Goal: Information Seeking & Learning: Learn about a topic

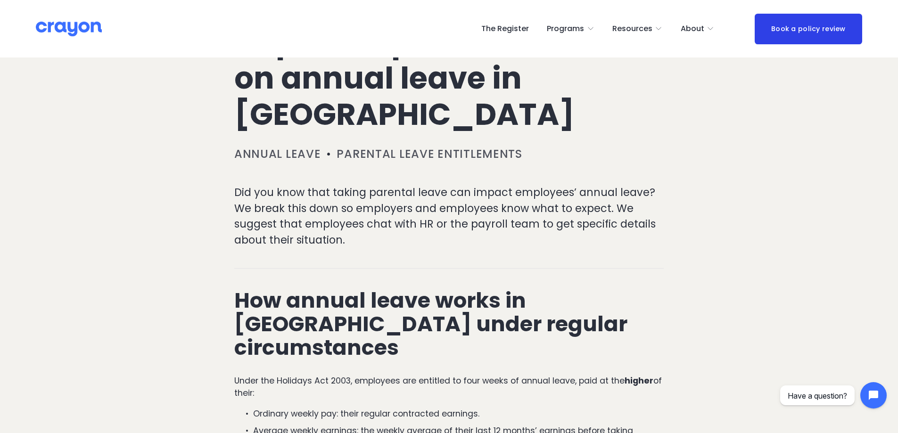
scroll to position [189, 0]
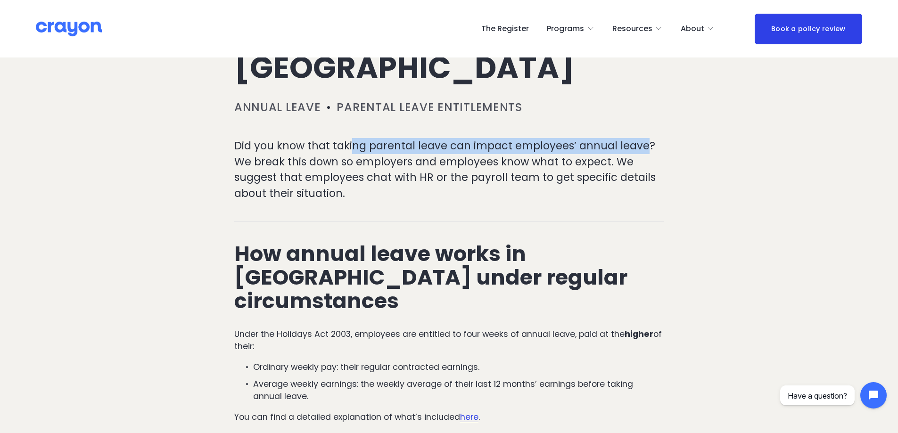
drag, startPoint x: 354, startPoint y: 144, endPoint x: 645, endPoint y: 140, distance: 291.4
click at [645, 140] on p "Did you know that taking parental leave can impact employees’ annual leave? We …" at bounding box center [449, 169] width 430 height 63
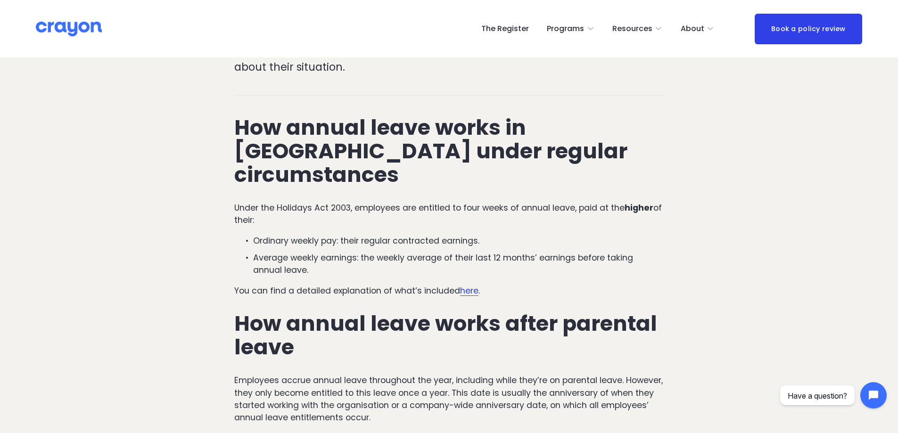
scroll to position [377, 0]
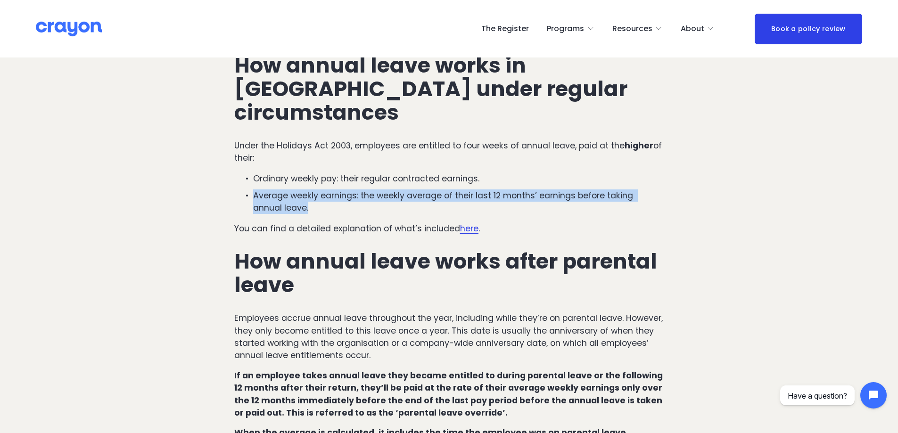
drag, startPoint x: 286, startPoint y: 183, endPoint x: 248, endPoint y: 175, distance: 38.7
click at [253, 190] on p "Average weekly earnings: the weekly average of their last 12 months’ earnings b…" at bounding box center [458, 202] width 411 height 25
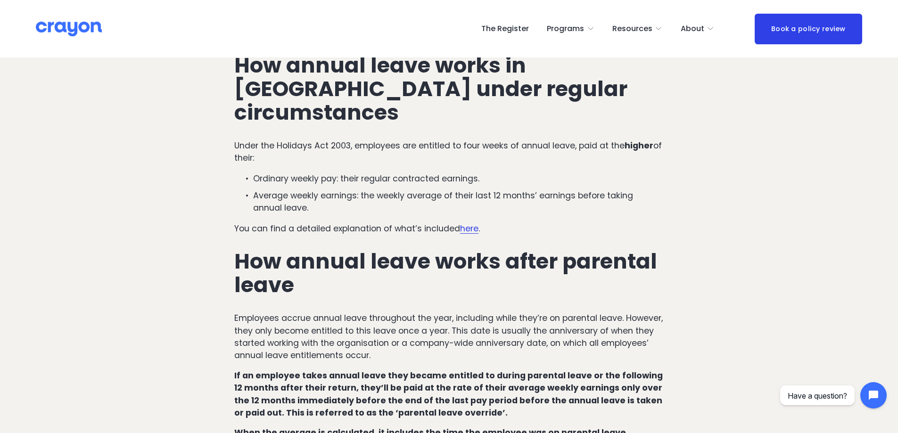
click at [287, 192] on div "How annual leave works in [GEOGRAPHIC_DATA] under regular circumstances Under t…" at bounding box center [449, 281] width 430 height 455
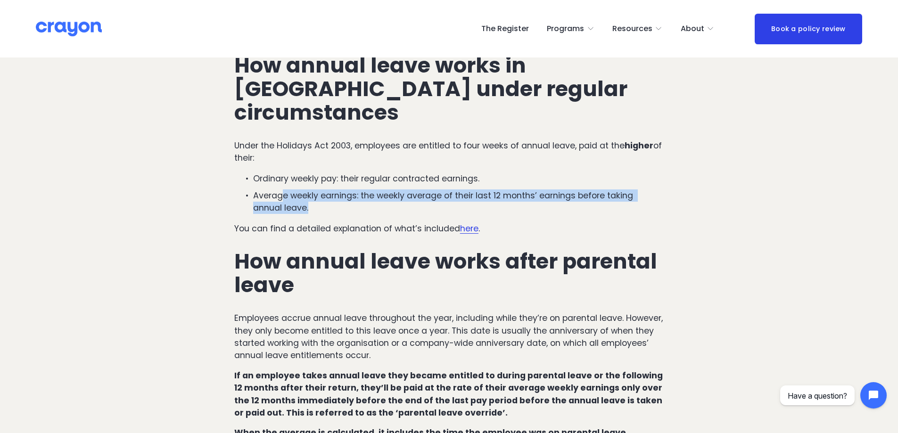
drag, startPoint x: 285, startPoint y: 179, endPoint x: 282, endPoint y: 183, distance: 5.8
click at [279, 190] on p "Average weekly earnings: the weekly average of their last 12 months’ earnings b…" at bounding box center [458, 202] width 411 height 25
click at [287, 190] on p "Average weekly earnings: the weekly average of their last 12 months’ earnings b…" at bounding box center [458, 202] width 411 height 25
drag, startPoint x: 281, startPoint y: 187, endPoint x: 252, endPoint y: 169, distance: 34.9
click at [253, 190] on p "Average weekly earnings: the weekly average of their last 12 months’ earnings b…" at bounding box center [458, 202] width 411 height 25
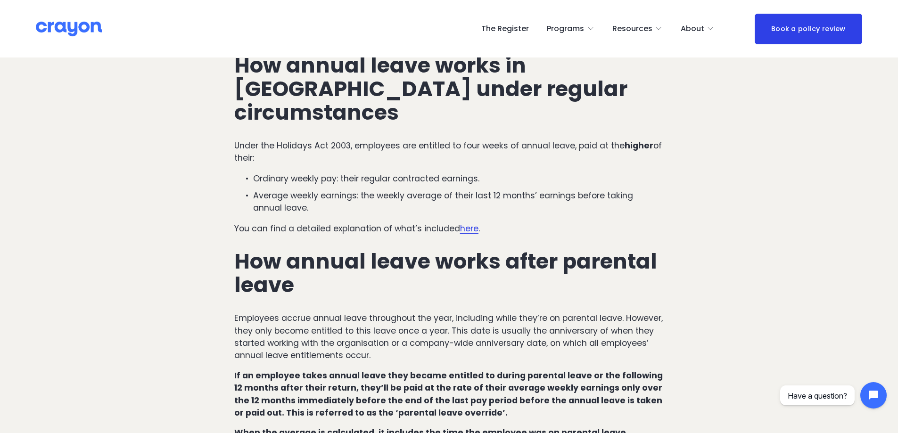
drag, startPoint x: 315, startPoint y: 193, endPoint x: 306, endPoint y: 187, distance: 11.2
click at [315, 193] on div "How annual leave works in [GEOGRAPHIC_DATA] under regular circumstances Under t…" at bounding box center [449, 281] width 430 height 455
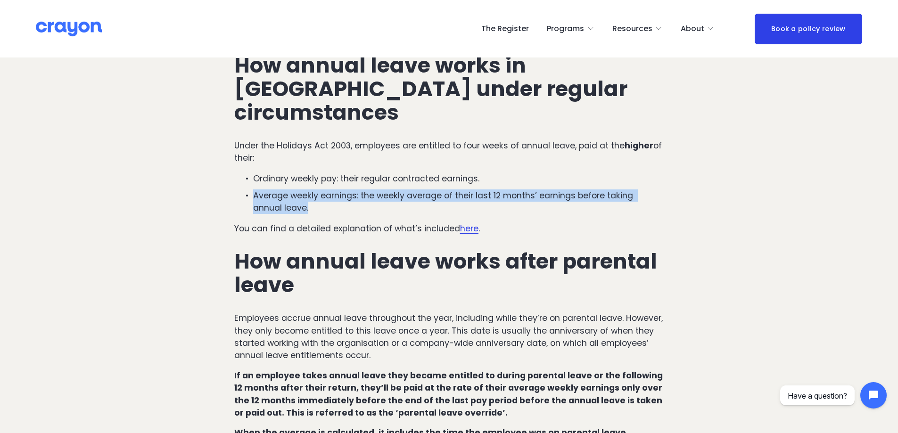
drag, startPoint x: 298, startPoint y: 187, endPoint x: 251, endPoint y: 177, distance: 47.7
click at [253, 190] on p "Average weekly earnings: the weekly average of their last 12 months’ earnings b…" at bounding box center [458, 202] width 411 height 25
click at [469, 190] on p "Average weekly earnings: the weekly average of their last 12 months’ earnings b…" at bounding box center [458, 202] width 411 height 25
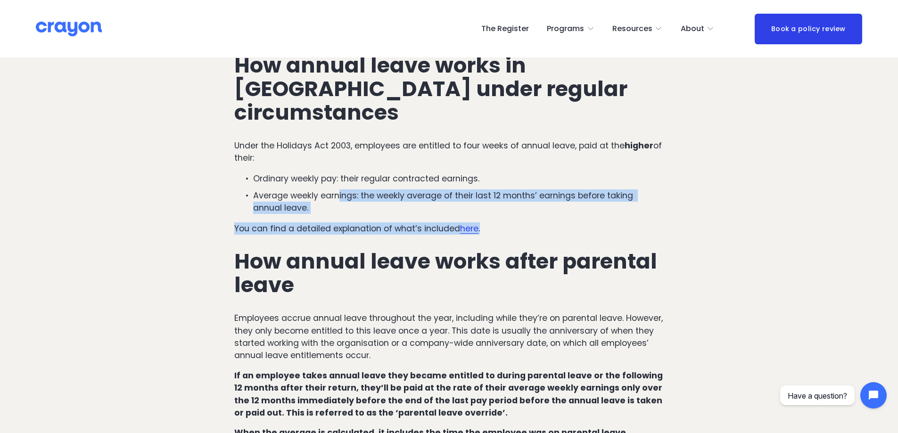
drag, startPoint x: 340, startPoint y: 173, endPoint x: 645, endPoint y: 200, distance: 305.8
click at [653, 198] on div "How annual leave works in [GEOGRAPHIC_DATA] under regular circumstances Under t…" at bounding box center [449, 281] width 430 height 455
click at [600, 223] on p "You can find a detailed explanation of what’s included here ." at bounding box center [449, 229] width 430 height 12
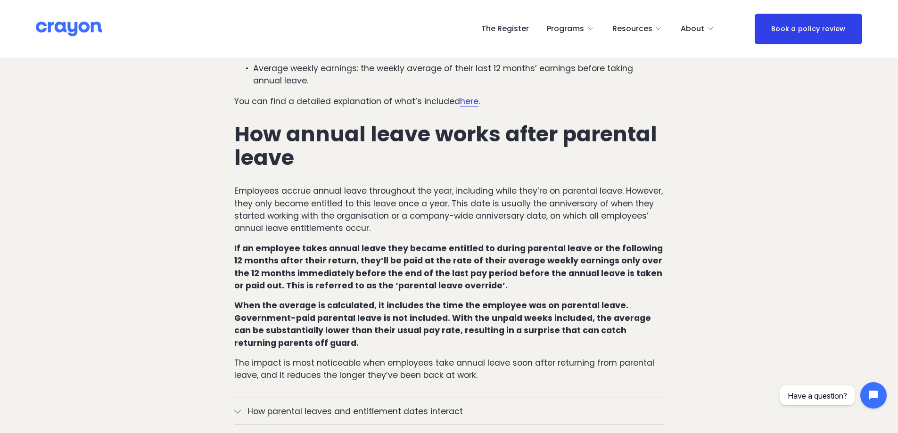
scroll to position [519, 0]
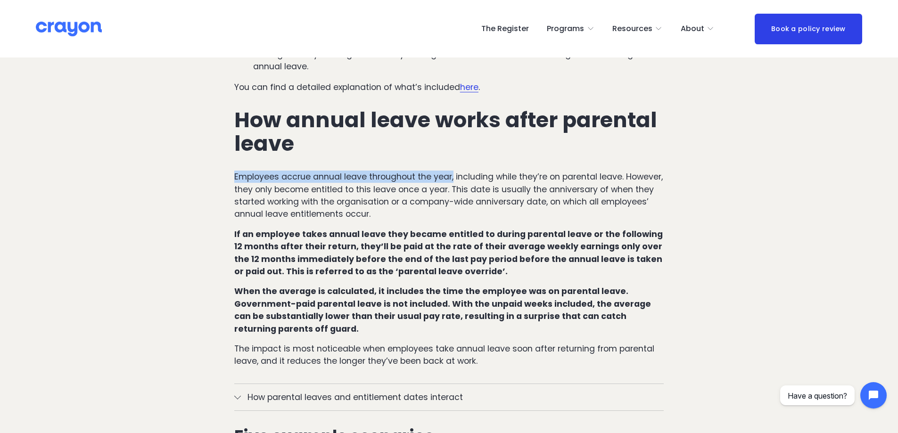
drag, startPoint x: 454, startPoint y: 153, endPoint x: 220, endPoint y: 157, distance: 233.9
drag, startPoint x: 496, startPoint y: 165, endPoint x: 527, endPoint y: 167, distance: 30.2
click at [527, 171] on p "Employees accrue annual leave throughout the year, including while they’re on p…" at bounding box center [449, 196] width 430 height 50
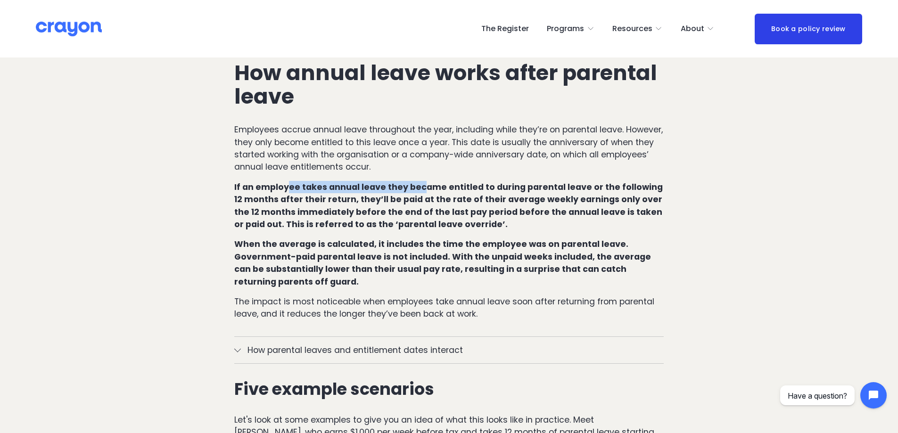
drag, startPoint x: 288, startPoint y: 157, endPoint x: 421, endPoint y: 161, distance: 133.5
click at [421, 161] on div "How annual leave works in [GEOGRAPHIC_DATA] under regular circumstances Under t…" at bounding box center [449, 92] width 430 height 455
click at [334, 181] on p "If an employee takes annual leave they became entitled to during parental leave…" at bounding box center [449, 206] width 430 height 50
drag, startPoint x: 467, startPoint y: 200, endPoint x: 405, endPoint y: 201, distance: 61.3
click at [414, 201] on p "If an employee takes annual leave they became entitled to during parental leave…" at bounding box center [449, 206] width 430 height 50
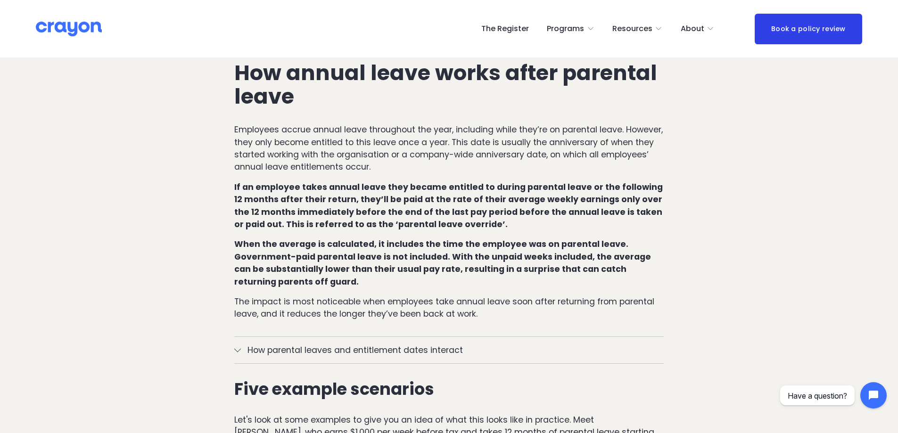
click at [380, 200] on strong "If an employee takes annual leave they became entitled to during parental leave…" at bounding box center [449, 206] width 430 height 49
drag, startPoint x: 568, startPoint y: 188, endPoint x: 555, endPoint y: 188, distance: 12.3
click at [565, 188] on strong "If an employee takes annual leave they became entitled to during parental leave…" at bounding box center [449, 206] width 430 height 49
drag, startPoint x: 492, startPoint y: 189, endPoint x: 462, endPoint y: 186, distance: 30.3
click at [462, 186] on strong "If an employee takes annual leave they became entitled to during parental leave…" at bounding box center [449, 206] width 430 height 49
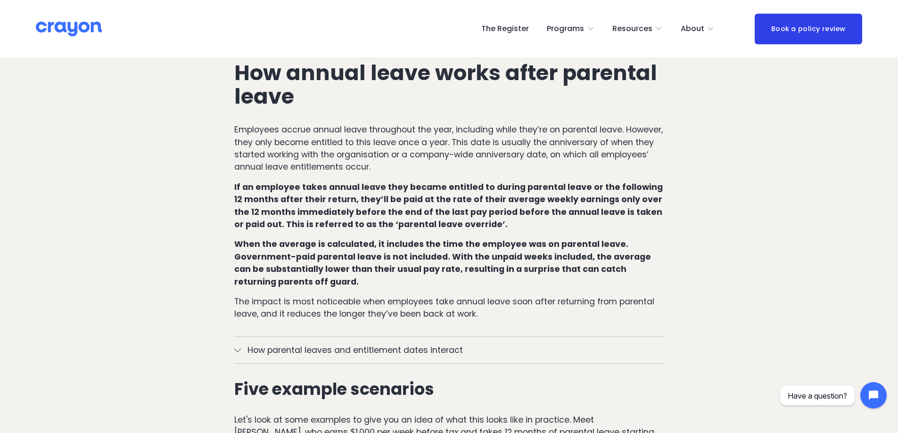
click at [372, 202] on strong "If an employee takes annual leave they became entitled to during parental leave…" at bounding box center [449, 206] width 430 height 49
drag, startPoint x: 448, startPoint y: 234, endPoint x: 581, endPoint y: 233, distance: 133.0
click at [581, 239] on strong "When the average is calculated, it includes the time the employee was on parent…" at bounding box center [443, 263] width 419 height 49
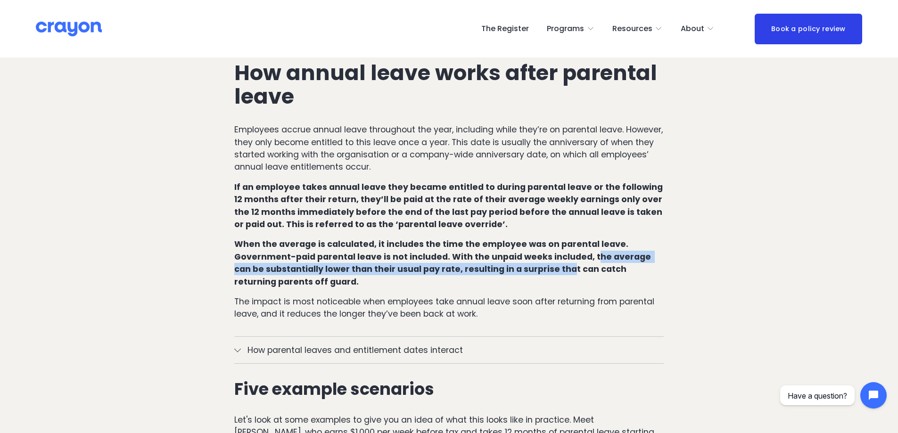
drag, startPoint x: 589, startPoint y: 234, endPoint x: 535, endPoint y: 253, distance: 57.3
click at [549, 247] on strong "When the average is calculated, it includes the time the employee was on parent…" at bounding box center [443, 263] width 419 height 49
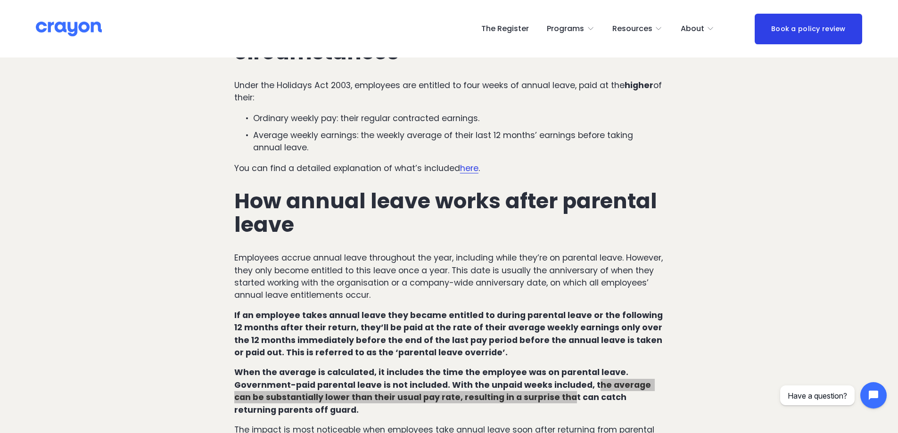
scroll to position [424, 0]
